Goal: Communication & Community: Answer question/provide support

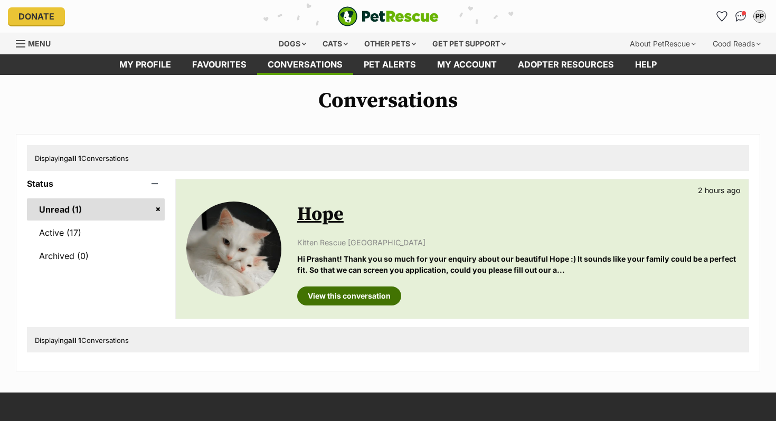
click at [374, 302] on link "View this conversation" at bounding box center [349, 295] width 104 height 19
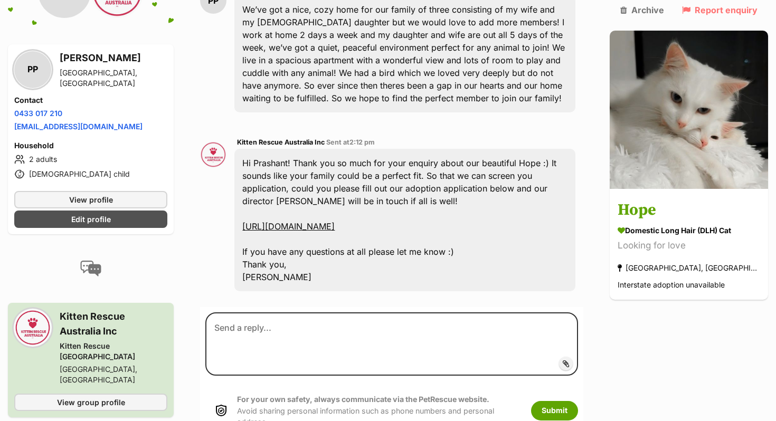
scroll to position [300, 0]
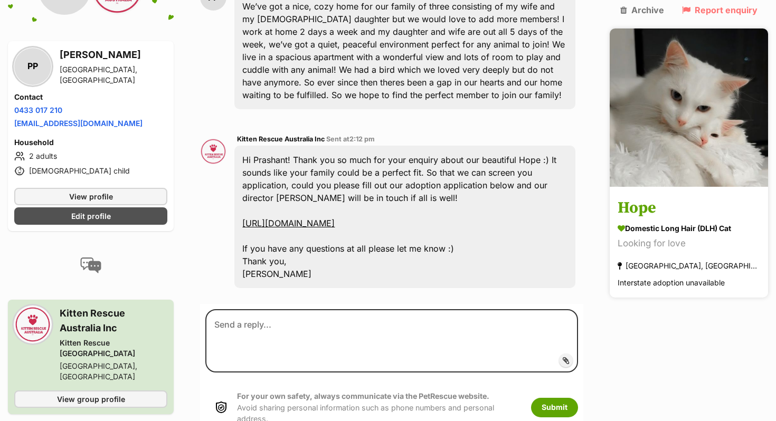
click at [726, 133] on img at bounding box center [688, 107] width 158 height 158
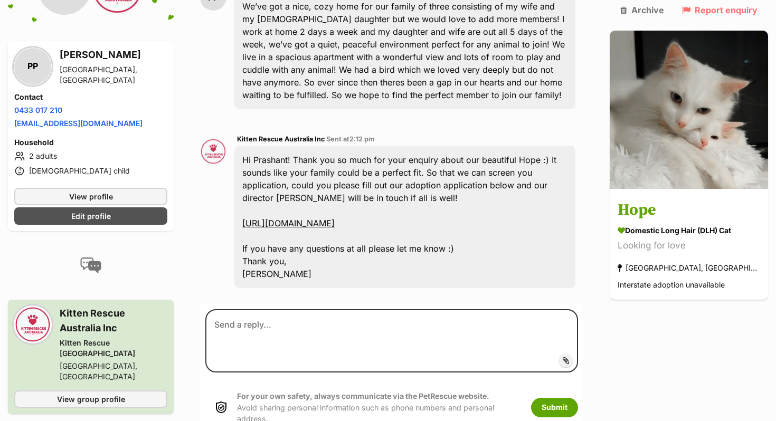
click at [335, 218] on link "https://form.jotform.com/233493802363053" at bounding box center [288, 223] width 92 height 11
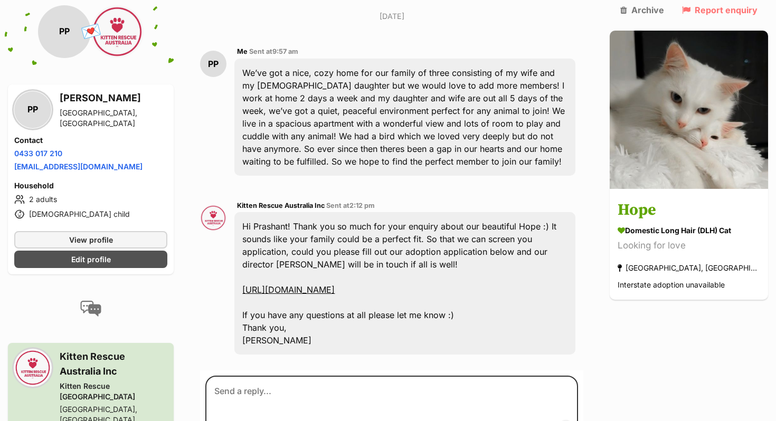
scroll to position [241, 0]
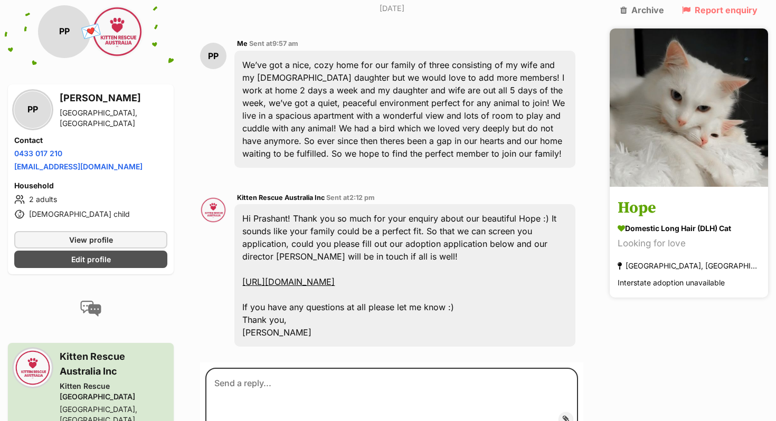
click at [688, 196] on link "Hope Domestic Long Hair (DLH) Cat Looking for love Greenacre, NSW Interstate ad…" at bounding box center [688, 243] width 158 height 109
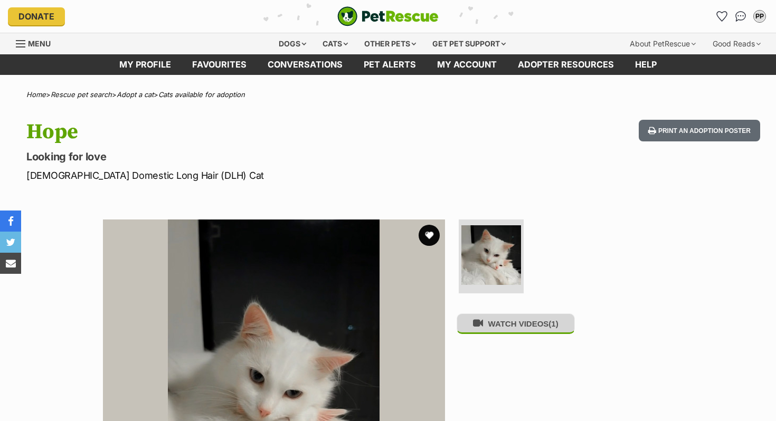
click at [494, 334] on button "WATCH VIDEOS (1)" at bounding box center [515, 323] width 118 height 21
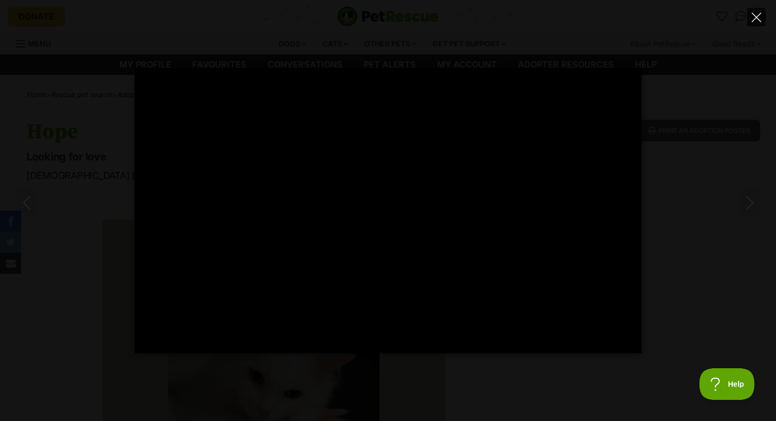
click at [757, 16] on icon "Close" at bounding box center [755, 17] width 9 height 9
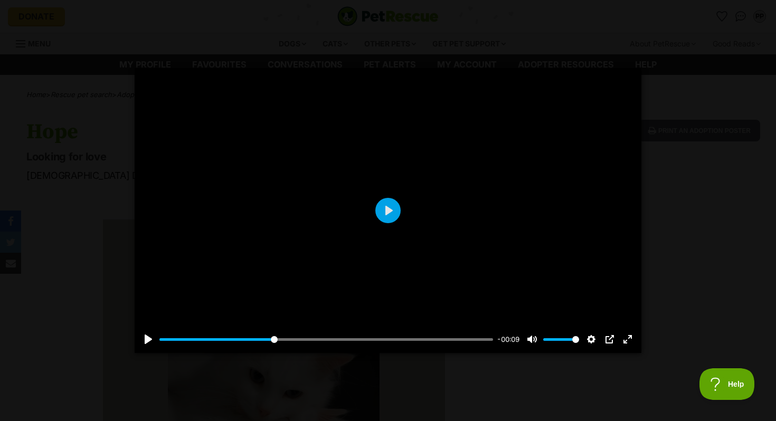
type input "34.57"
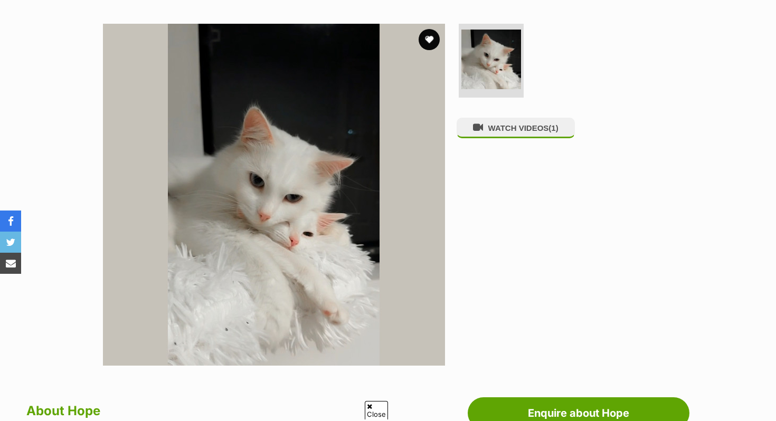
scroll to position [131, 0]
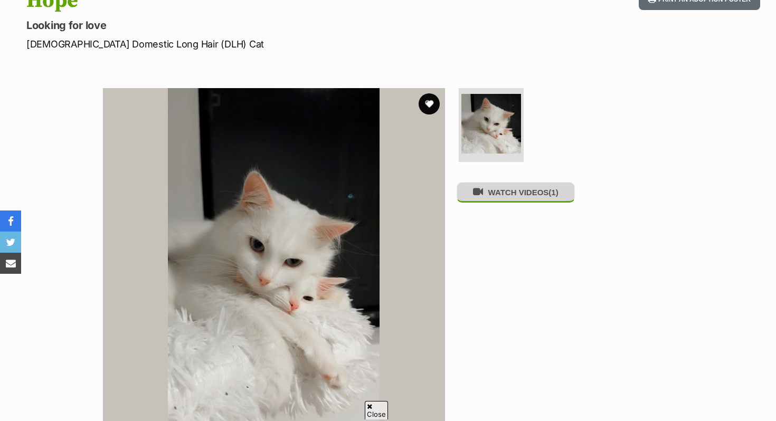
click at [481, 194] on icon at bounding box center [478, 192] width 10 height 10
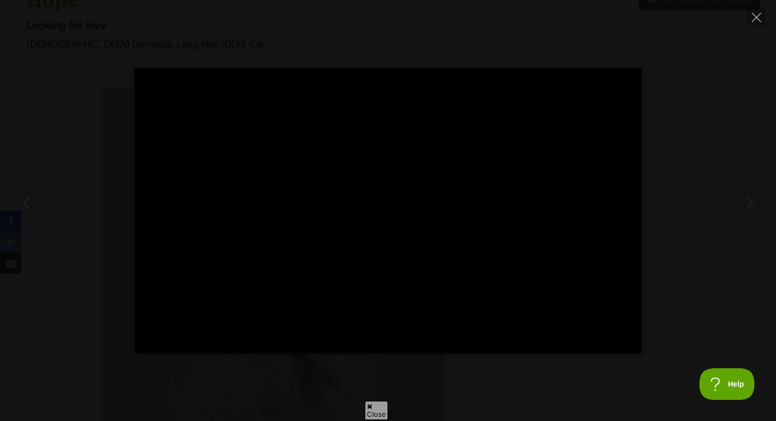
scroll to position [0, 0]
click at [481, 194] on div at bounding box center [388, 210] width 507 height 285
type input "6.59"
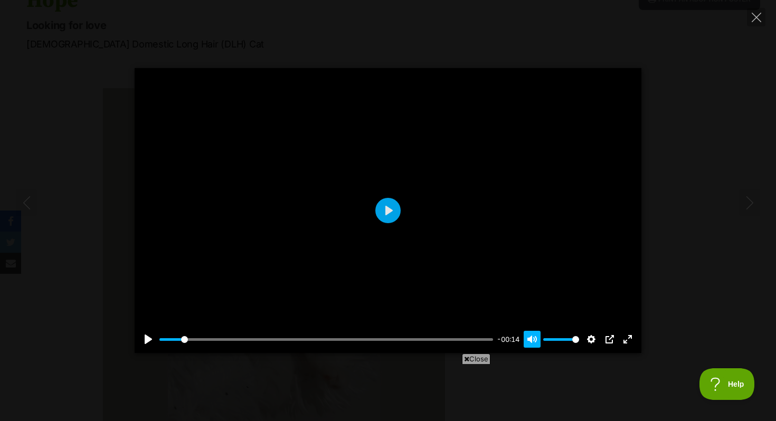
click at [533, 343] on button "Unmute Mute" at bounding box center [531, 339] width 17 height 17
type input "0"
click at [461, 285] on div at bounding box center [388, 210] width 507 height 285
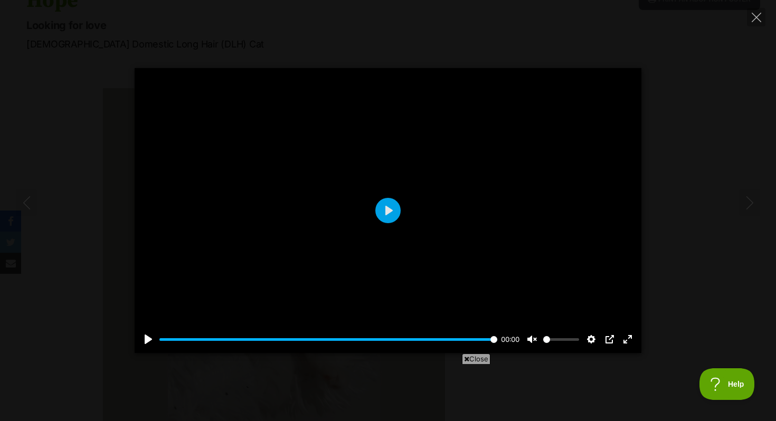
click at [436, 255] on div at bounding box center [388, 210] width 507 height 285
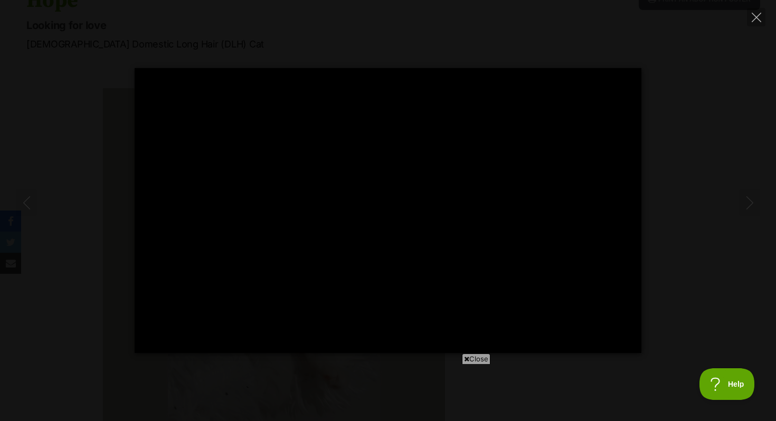
click at [436, 255] on div at bounding box center [388, 210] width 507 height 285
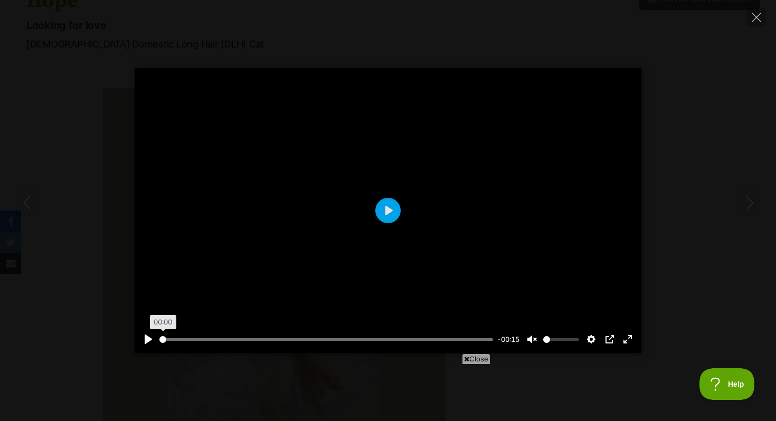
click at [162, 341] on input "Seek" at bounding box center [325, 340] width 333 height 10
click at [412, 206] on div at bounding box center [388, 210] width 507 height 285
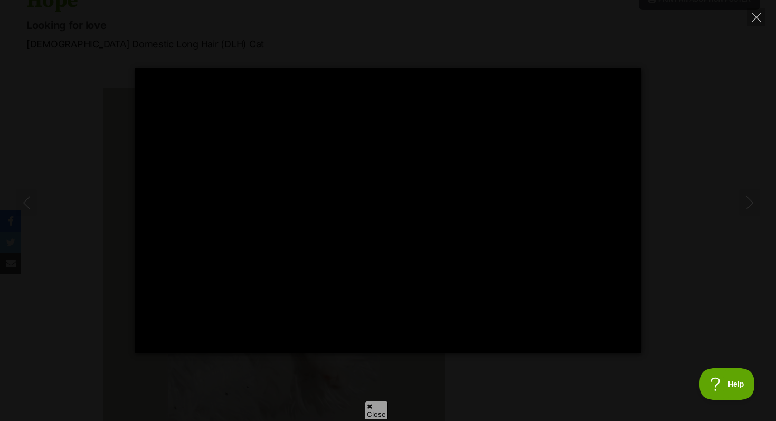
type input "100"
